Goal: Transaction & Acquisition: Purchase product/service

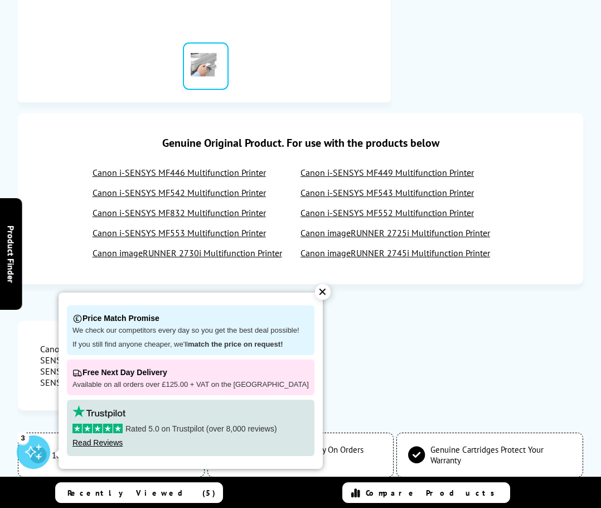
click at [318, 290] on div "✕" at bounding box center [323, 292] width 16 height 16
